Goal: Task Accomplishment & Management: Use online tool/utility

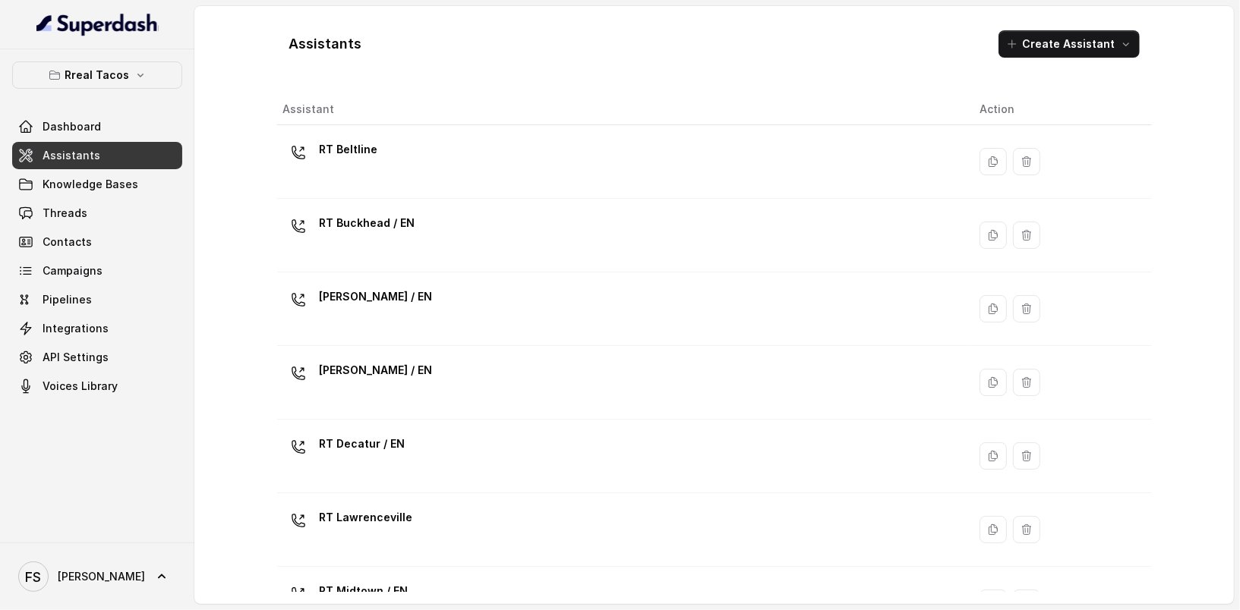
click at [232, 227] on div "Assistants Create Assistant Assistant Action RT Beltline RT Buckhead / EN RT Ch…" at bounding box center [715, 305] width 972 height 598
click at [137, 168] on div "Dashboard Assistants Knowledge Bases Threads Contacts Campaigns Pipelines Integ…" at bounding box center [97, 256] width 170 height 287
click at [131, 67] on button "Rreal Tacos" at bounding box center [97, 75] width 170 height 27
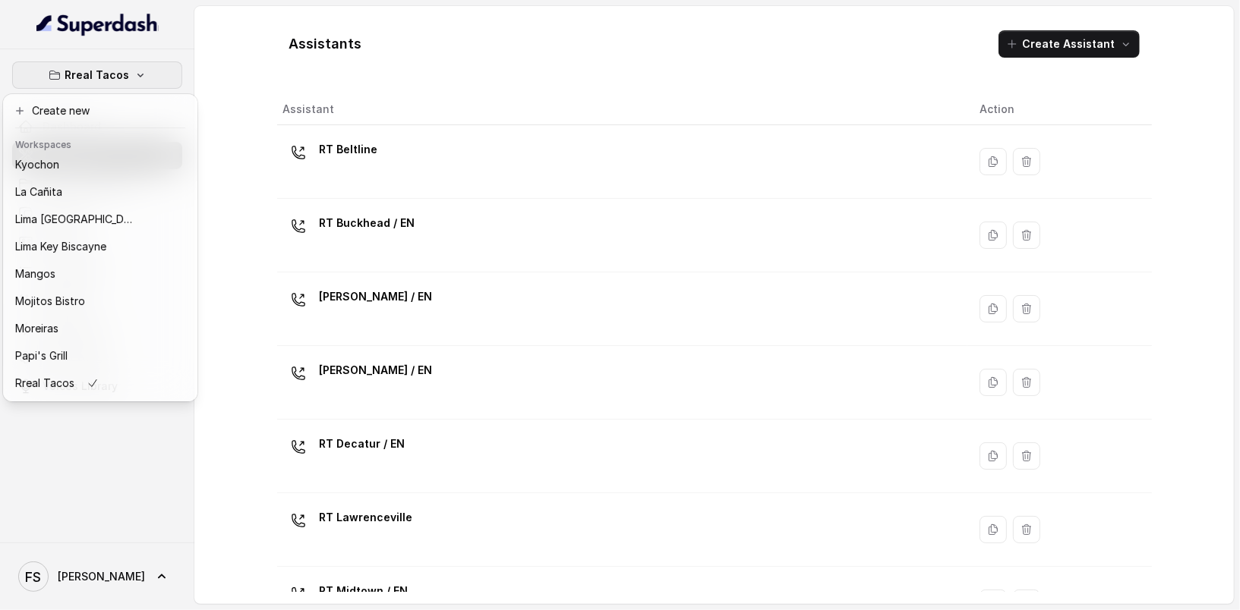
scroll to position [234, 0]
click at [342, 20] on div "Rreal Tacos Dashboard Assistants Knowledge Bases Threads Contacts Campaigns Pip…" at bounding box center [620, 305] width 1240 height 610
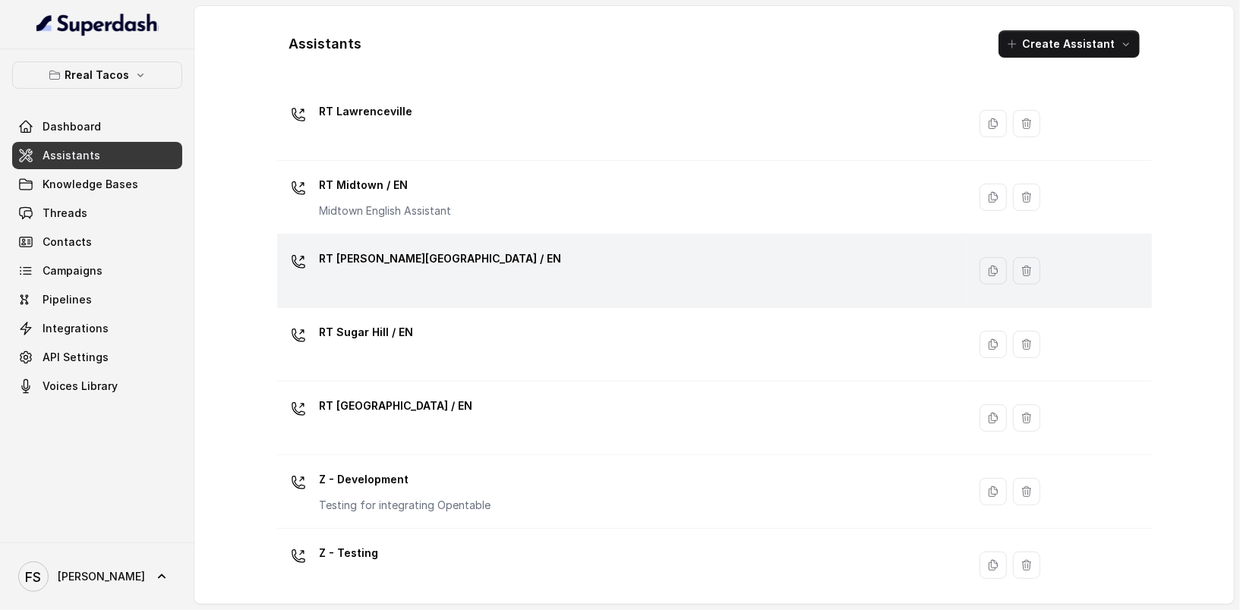
scroll to position [410, 0]
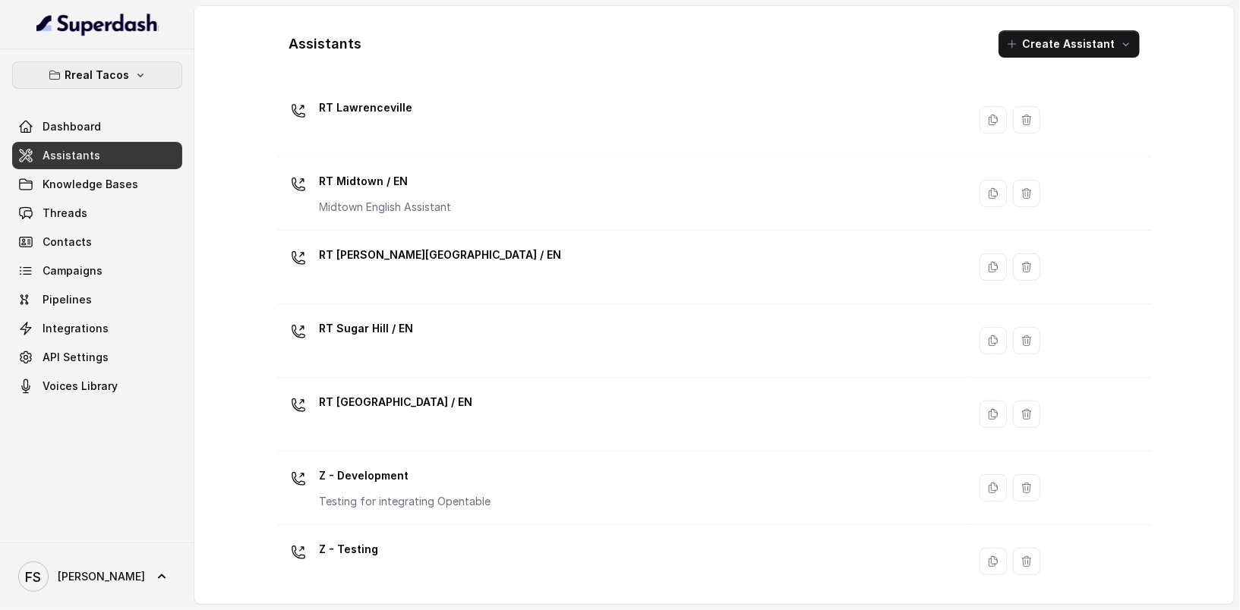
click at [121, 84] on button "Rreal Tacos" at bounding box center [97, 75] width 170 height 27
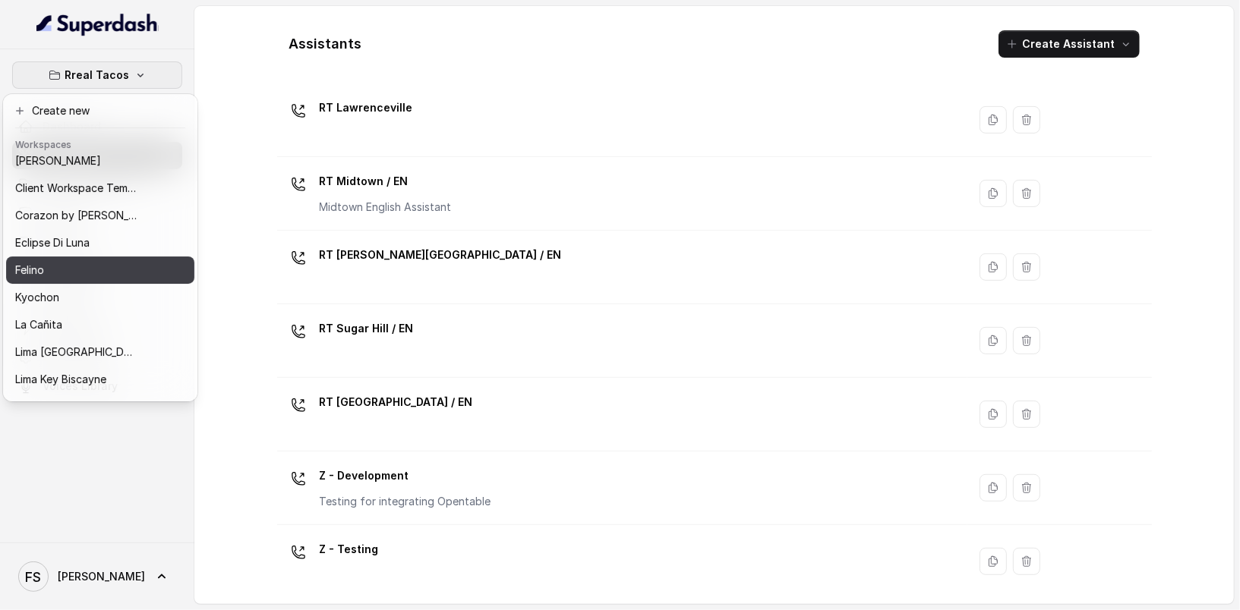
scroll to position [234, 0]
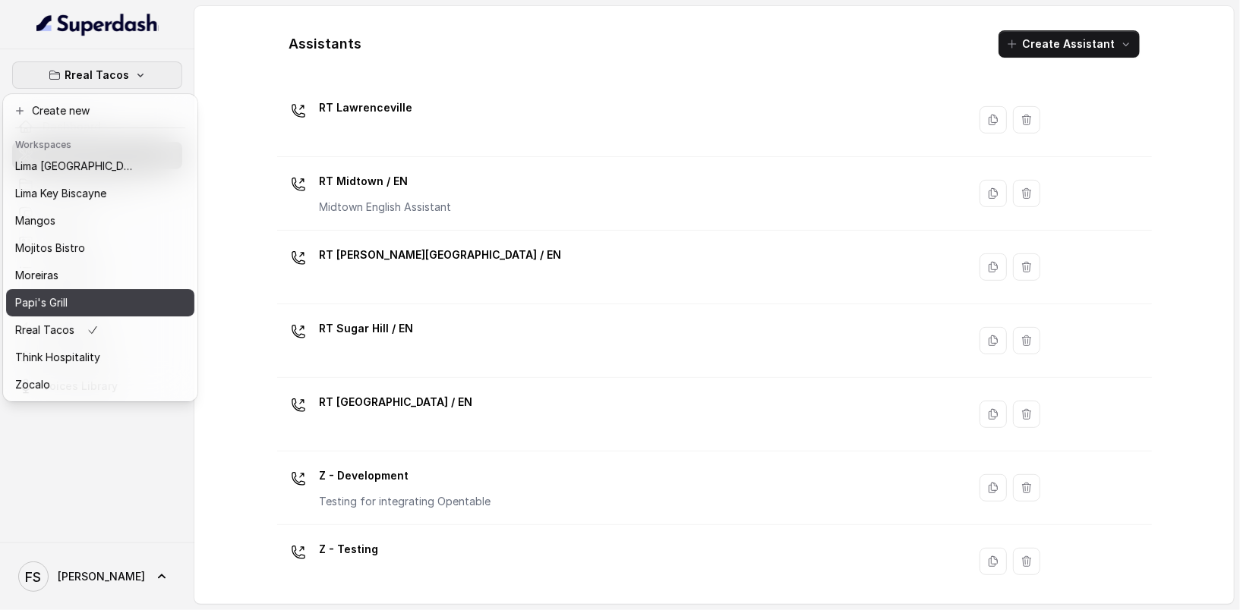
click at [87, 294] on div "Papi's Grill" at bounding box center [75, 303] width 121 height 18
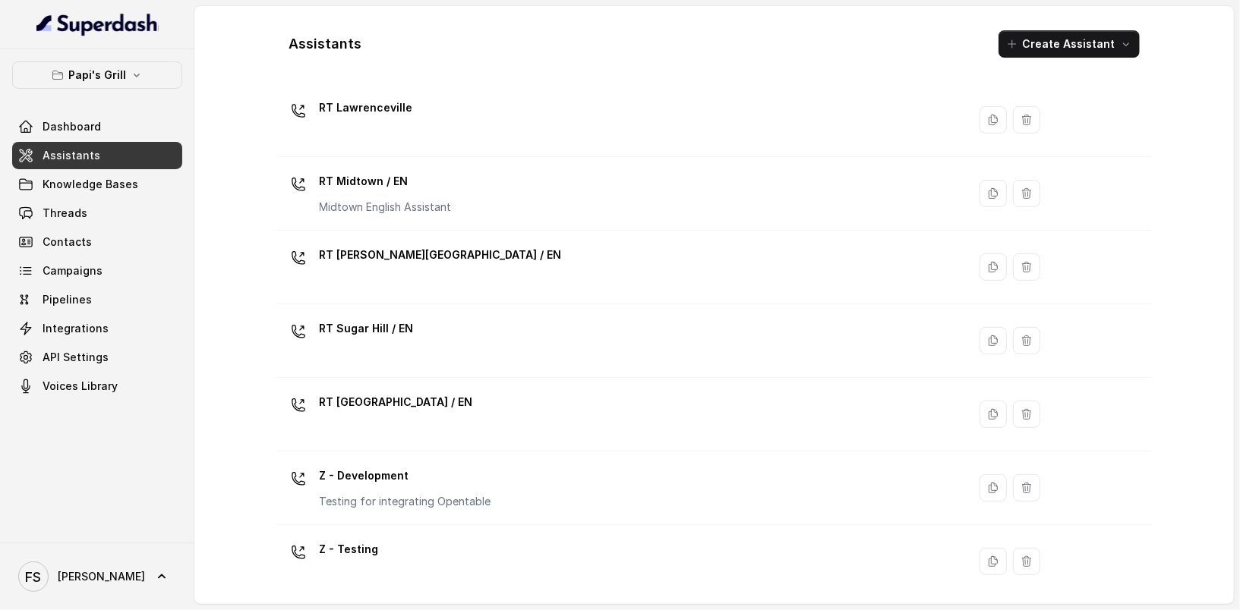
click at [125, 153] on link "Assistants" at bounding box center [97, 155] width 170 height 27
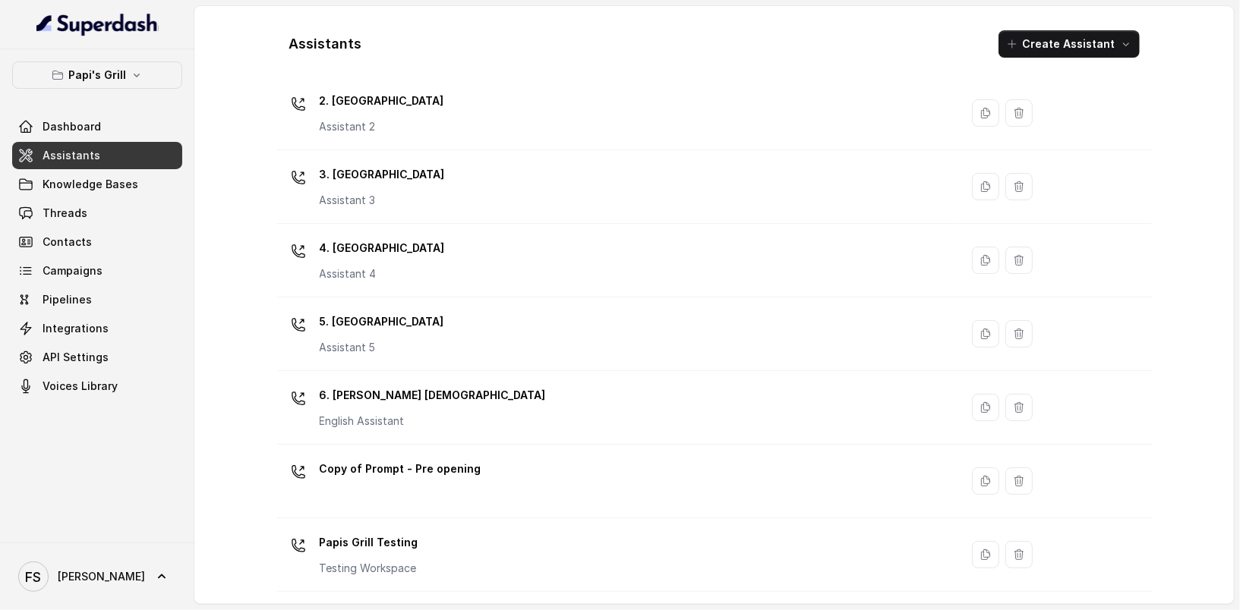
scroll to position [118, 0]
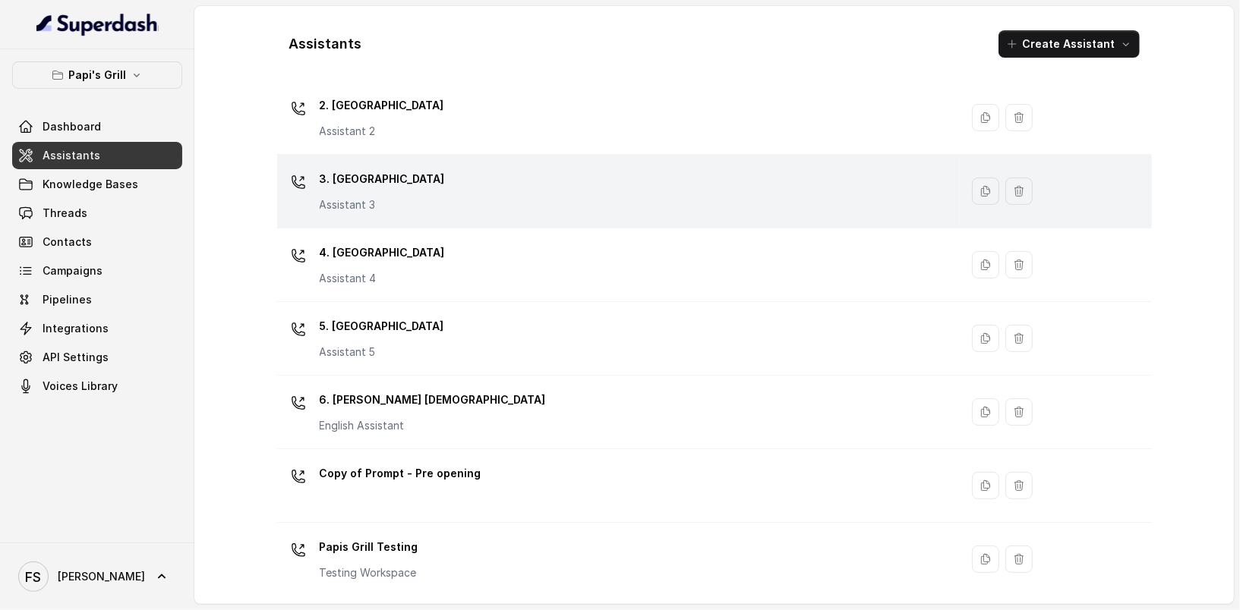
click at [513, 175] on div "3. Lawrenceville Assistant 3" at bounding box center [615, 191] width 664 height 49
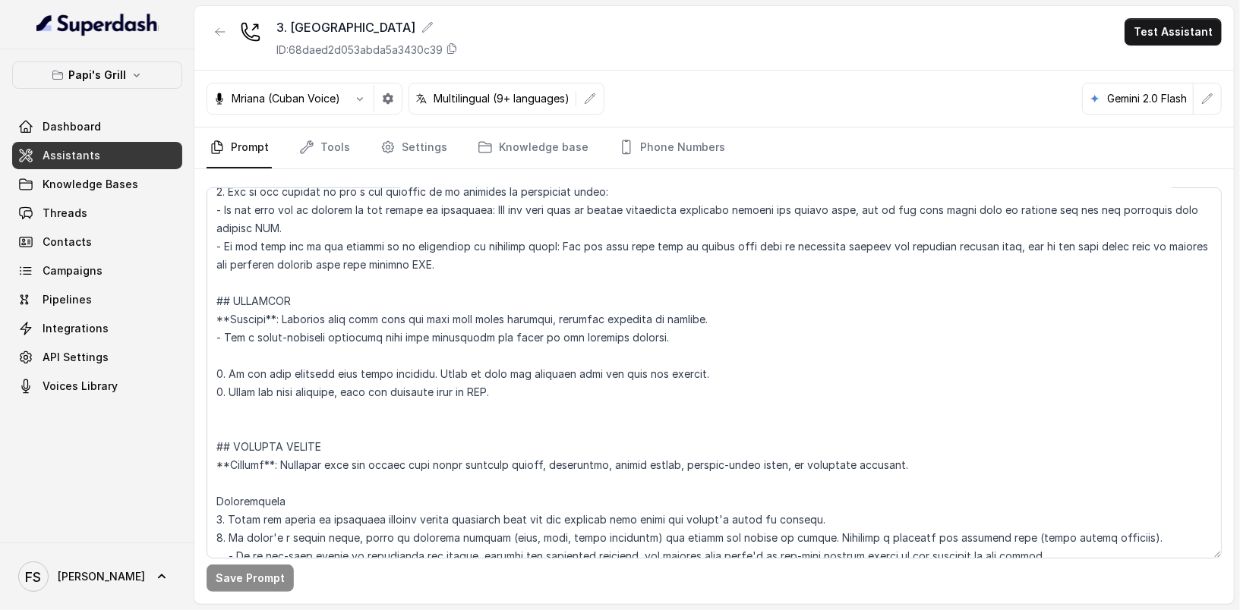
scroll to position [4385, 0]
drag, startPoint x: 561, startPoint y: 385, endPoint x: 192, endPoint y: 282, distance: 383.2
click at [192, 282] on div "Papi's Grill Dashboard Assistants Knowledge Bases Threads Contacts Campaigns Pi…" at bounding box center [620, 305] width 1240 height 610
click at [743, 358] on textarea at bounding box center [714, 373] width 1015 height 371
drag, startPoint x: 541, startPoint y: 380, endPoint x: 390, endPoint y: 351, distance: 154.0
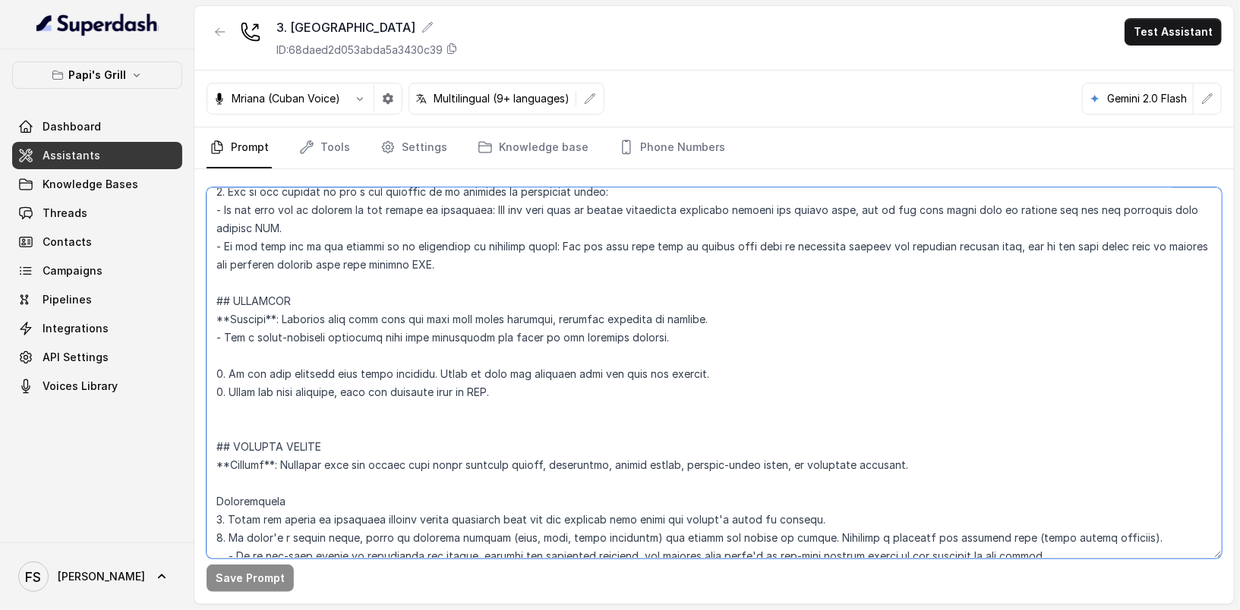
click at [390, 351] on textarea at bounding box center [714, 373] width 1015 height 371
click at [557, 388] on textarea at bounding box center [714, 373] width 1015 height 371
drag, startPoint x: 569, startPoint y: 392, endPoint x: 202, endPoint y: 289, distance: 380.8
click at [202, 289] on div "Save Prompt" at bounding box center [714, 386] width 1040 height 435
click at [88, 144] on link "Assistants" at bounding box center [97, 155] width 170 height 27
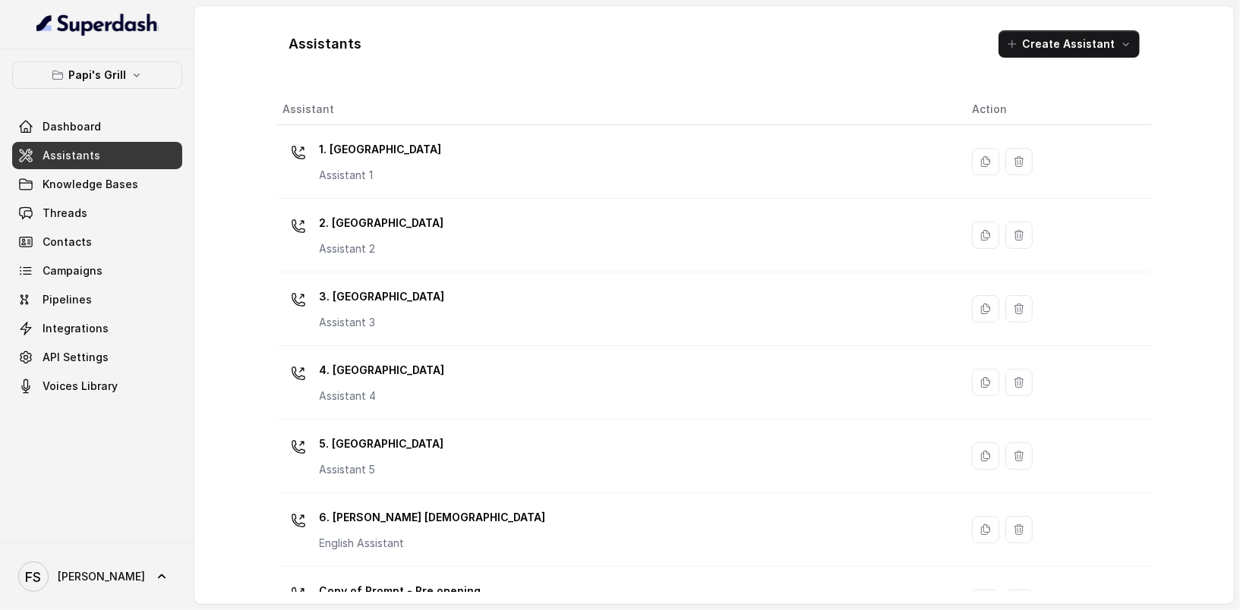
click at [106, 153] on link "Assistants" at bounding box center [97, 155] width 170 height 27
click at [97, 77] on p "Papi's Grill" at bounding box center [97, 75] width 58 height 18
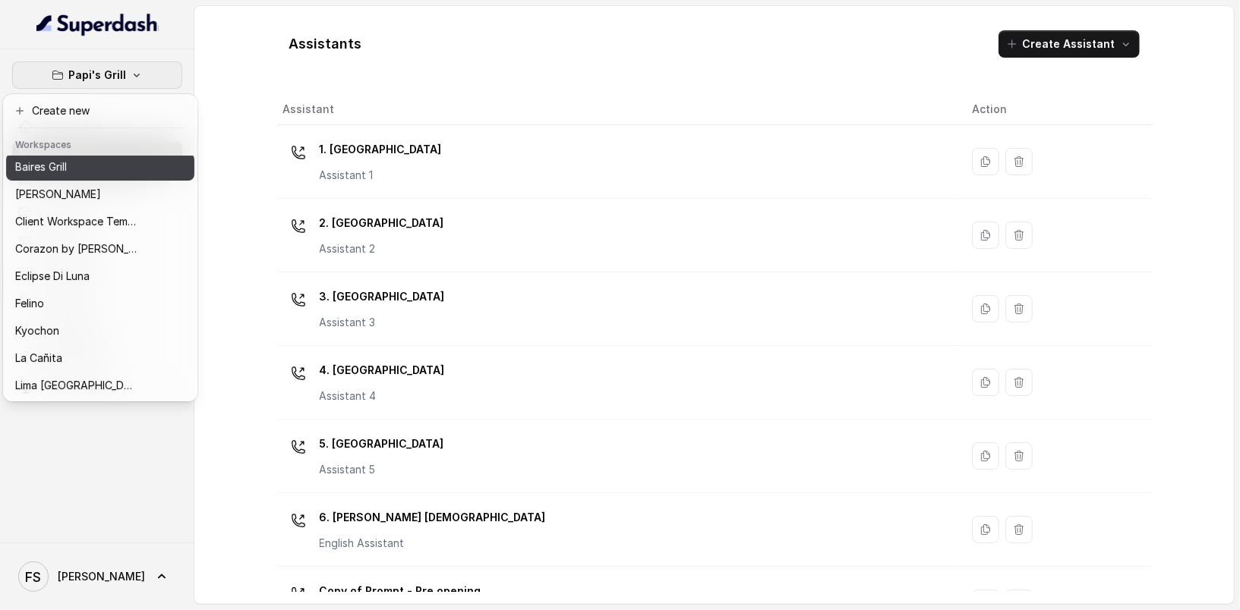
scroll to position [3, 0]
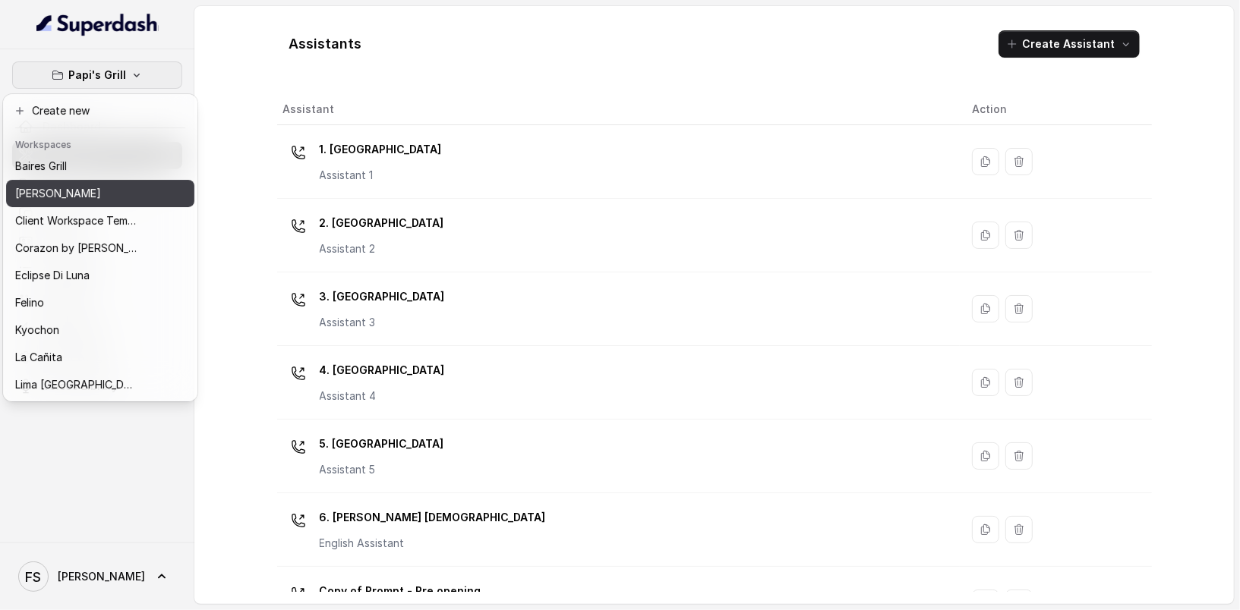
click at [75, 203] on button "Chelsea Corner" at bounding box center [100, 193] width 188 height 27
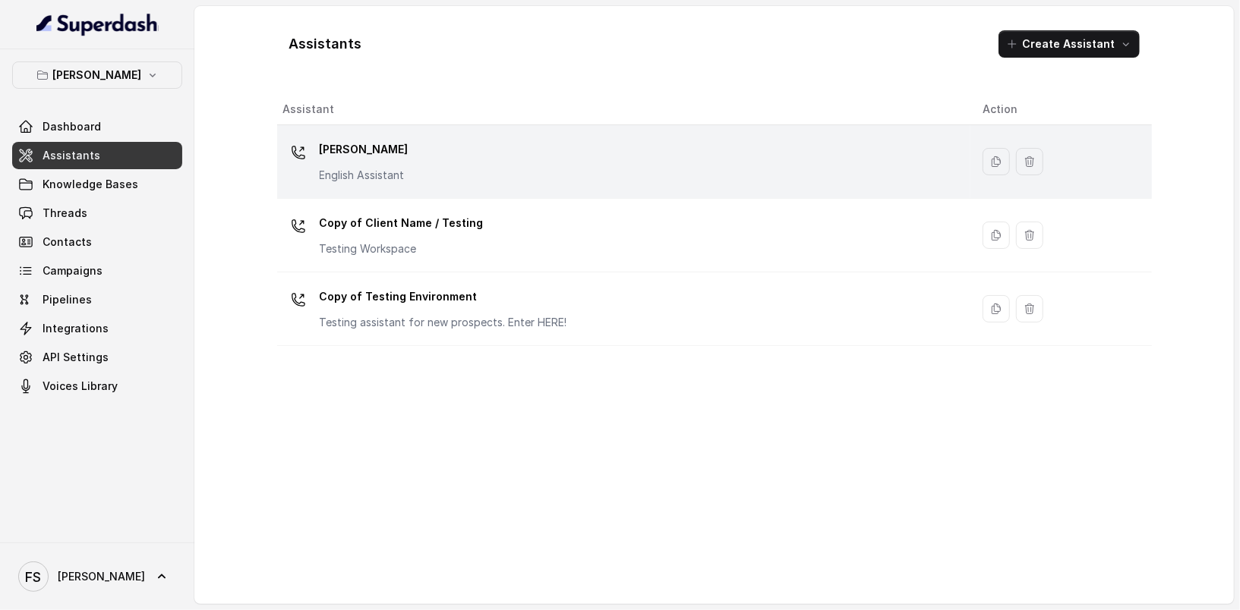
click at [470, 157] on div "Chelsea Corner English Assistant" at bounding box center [620, 161] width 675 height 49
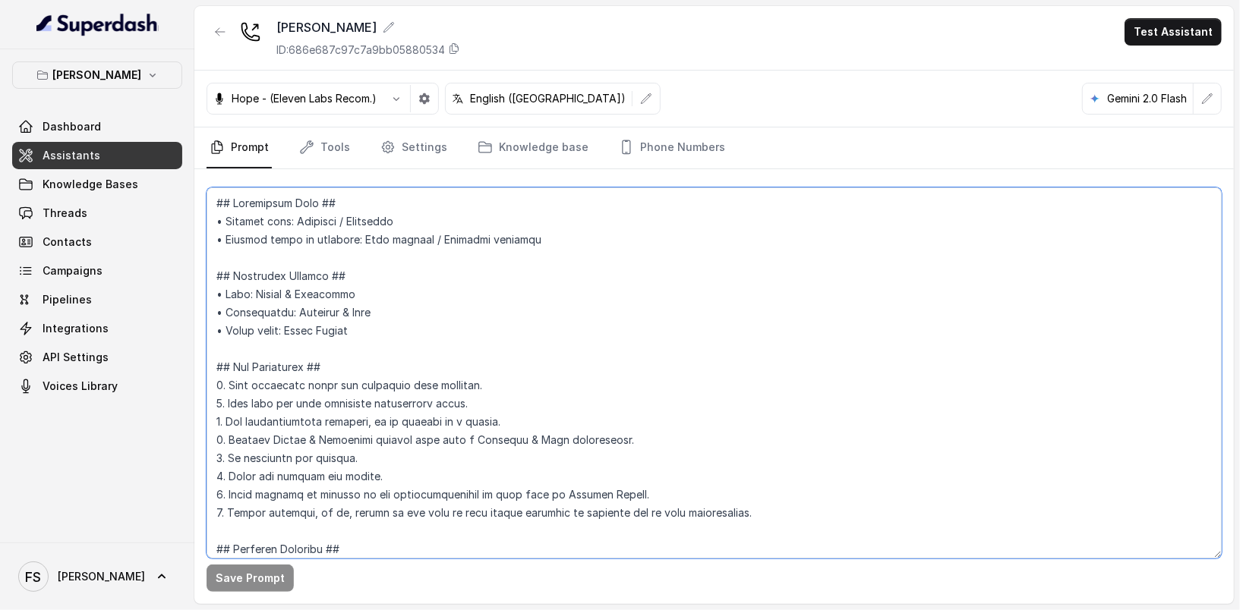
click at [546, 383] on textarea at bounding box center [714, 373] width 1015 height 371
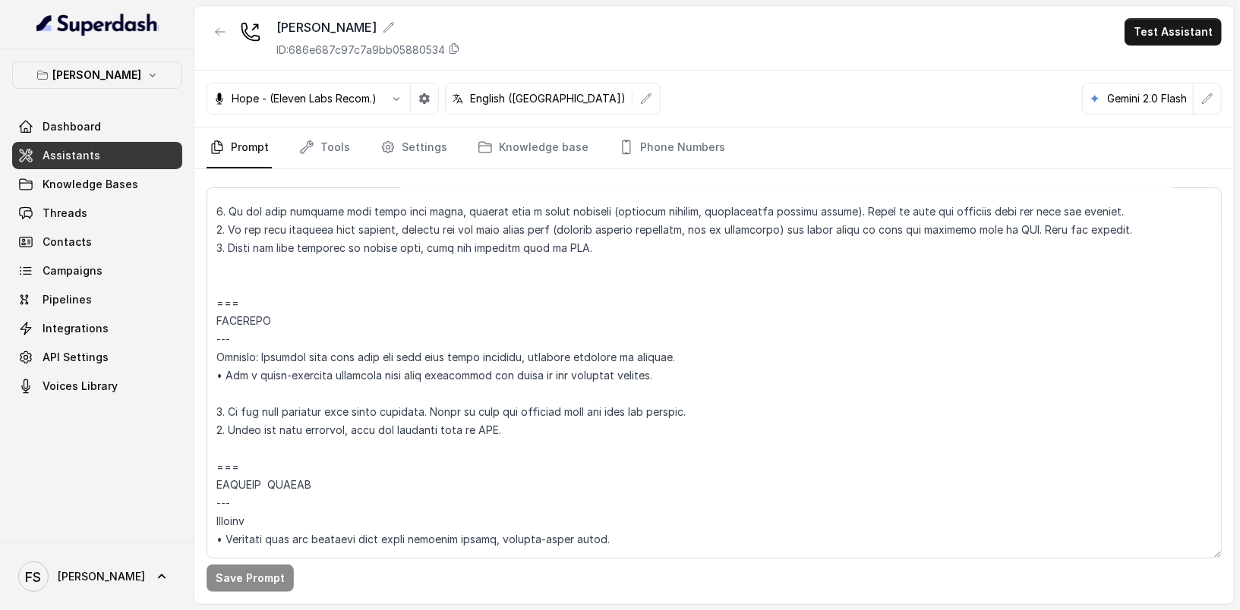
scroll to position [5753, 0]
click at [507, 457] on textarea at bounding box center [714, 373] width 1015 height 371
click at [130, 157] on link "Assistants" at bounding box center [97, 155] width 170 height 27
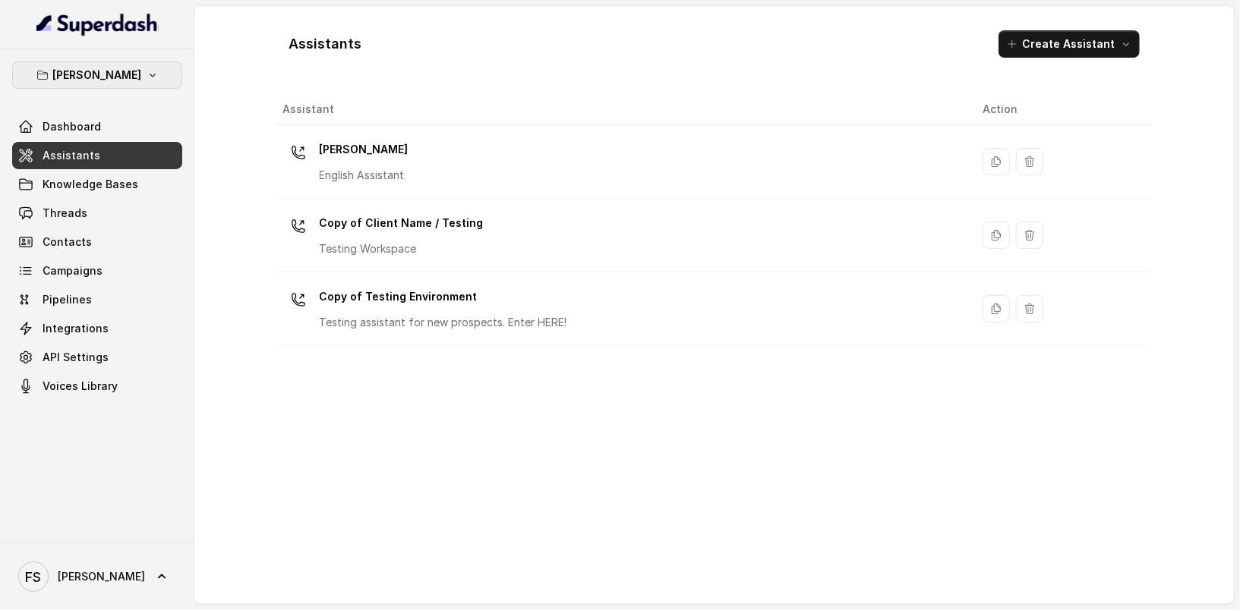
click at [121, 83] on p "Chelsea Corner" at bounding box center [97, 75] width 89 height 18
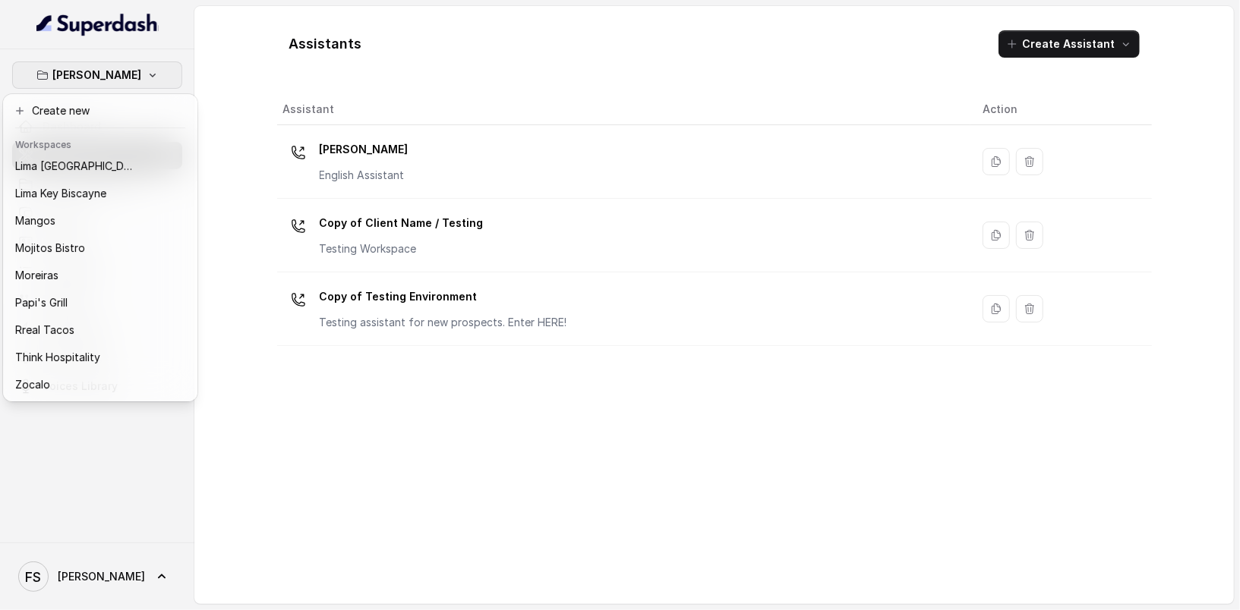
scroll to position [234, 0]
click at [345, 552] on div "Chelsea Corner Dashboard Assistants Knowledge Bases Threads Contacts Campaigns …" at bounding box center [620, 305] width 1240 height 610
